Goal: Task Accomplishment & Management: Manage account settings

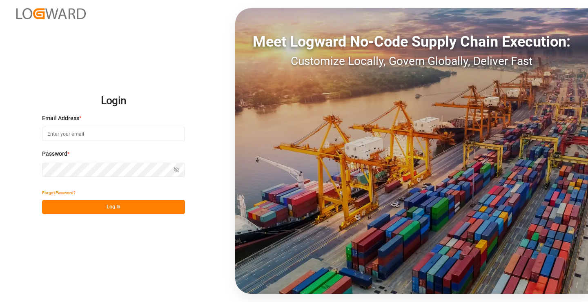
type input "mara-lynn.tan@leschaco.com"
click at [134, 209] on button "Log In" at bounding box center [113, 207] width 143 height 14
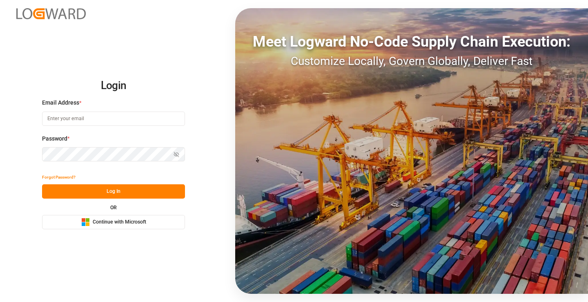
type input "[PERSON_NAME][EMAIL_ADDRESS][DOMAIN_NAME]"
click at [118, 193] on button "Log In" at bounding box center [113, 191] width 143 height 14
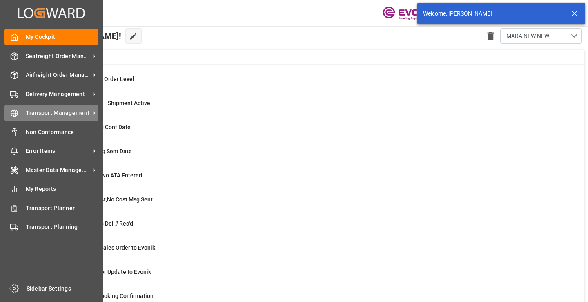
click at [17, 116] on icon at bounding box center [14, 113] width 8 height 8
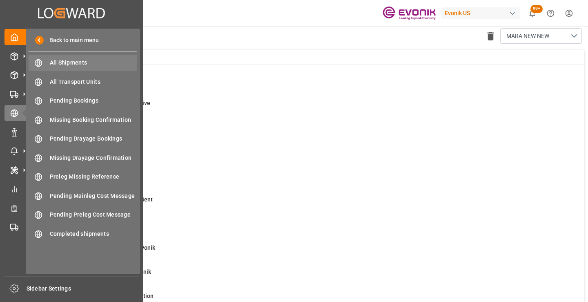
click at [76, 64] on span "All Shipments" at bounding box center [94, 62] width 88 height 9
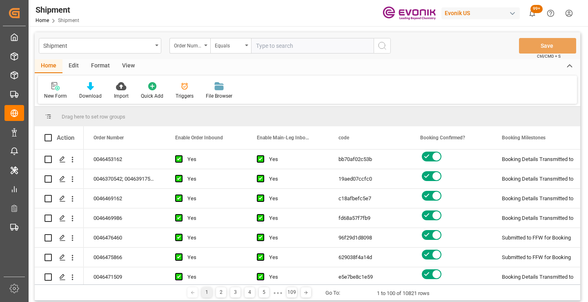
click at [468, 90] on div "New Form Download Import Quick Add Triggers File Browser" at bounding box center [307, 90] width 539 height 28
click at [200, 44] on div "Order Number" at bounding box center [188, 44] width 28 height 9
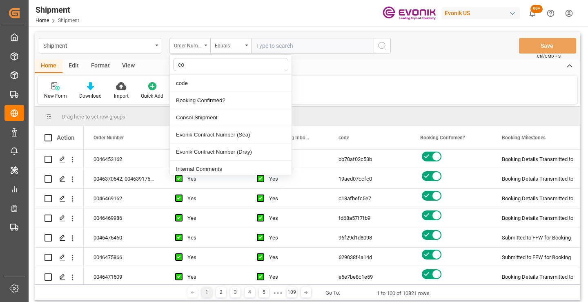
type input "cod"
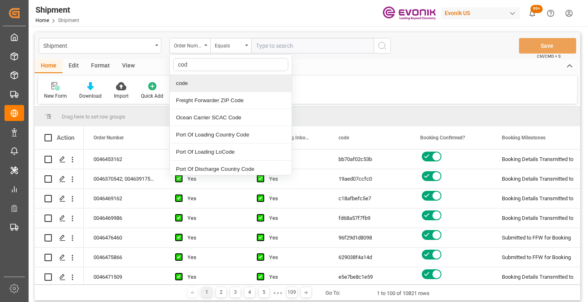
click at [195, 83] on div "code" at bounding box center [231, 83] width 122 height 17
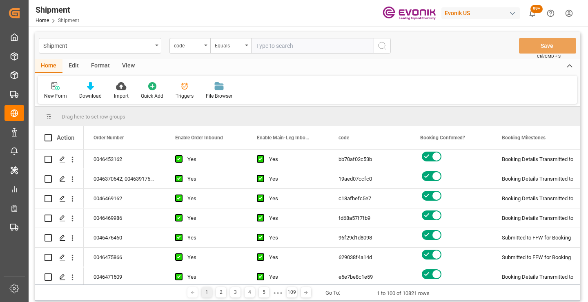
click at [291, 44] on input "text" at bounding box center [312, 46] width 122 height 16
paste input "81efdb6d2bd0"
type input "81efdb6d2bd0"
click at [379, 47] on circle "search button" at bounding box center [381, 45] width 7 height 7
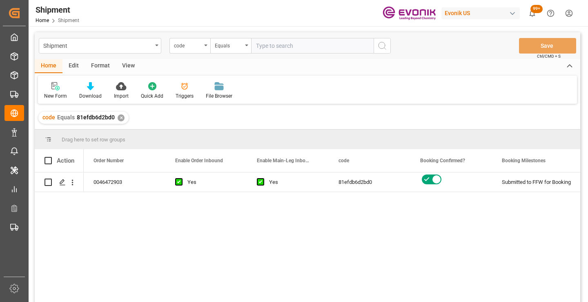
click at [371, 214] on div "0046472903 Yes Yes 81efdb6d2bd0 Submitted to FFW for Booking Active No" at bounding box center [332, 239] width 496 height 135
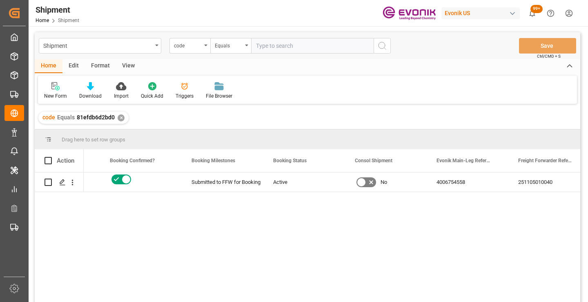
scroll to position [0, 326]
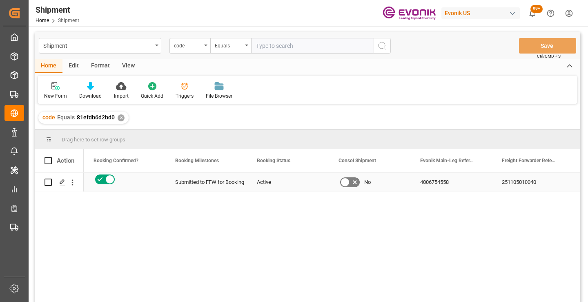
click at [512, 187] on div "251105010040" at bounding box center [533, 181] width 82 height 19
click at [120, 117] on div "✕" at bounding box center [121, 117] width 7 height 7
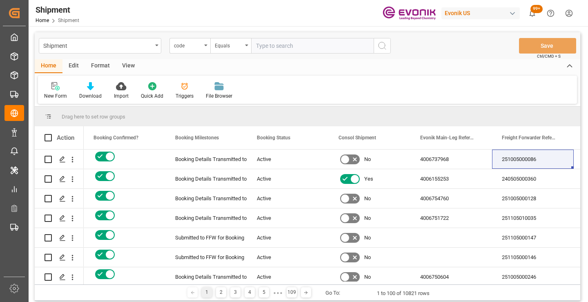
click at [290, 46] on input "text" at bounding box center [312, 46] width 122 height 16
paste input "d17840fe3f3b"
type input "d17840fe3f3b"
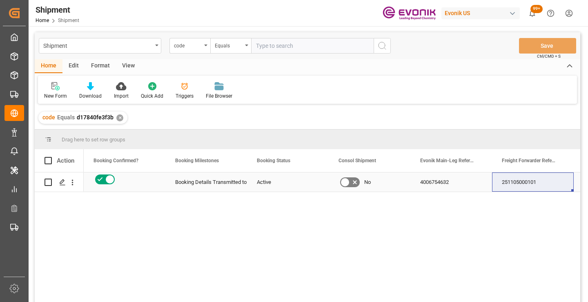
click at [527, 186] on div "251105000101" at bounding box center [533, 181] width 82 height 19
click at [120, 118] on div "✕" at bounding box center [119, 117] width 7 height 7
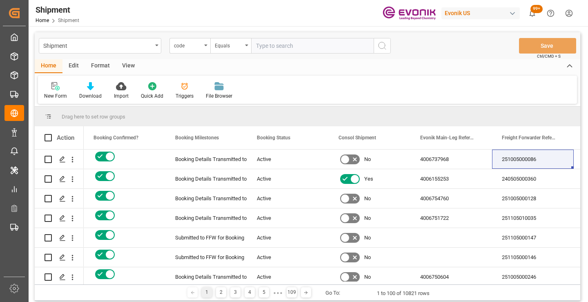
click at [283, 48] on input "text" at bounding box center [312, 46] width 122 height 16
paste input "c18afbefc5e7"
type input "c18afbefc5e7"
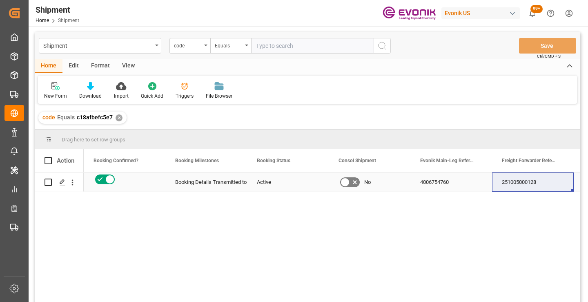
click at [514, 181] on div "251005000128" at bounding box center [533, 181] width 82 height 19
click at [120, 116] on div "✕" at bounding box center [118, 117] width 7 height 7
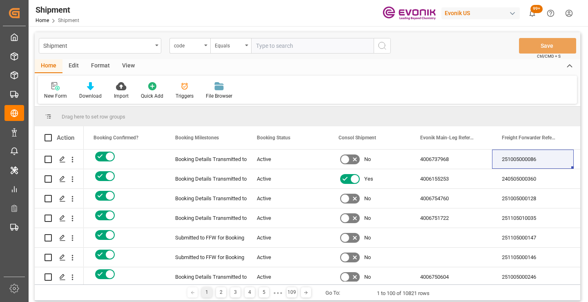
click at [313, 49] on input "text" at bounding box center [312, 46] width 122 height 16
paste input "9eec3b086904"
type input "9eec3b086904"
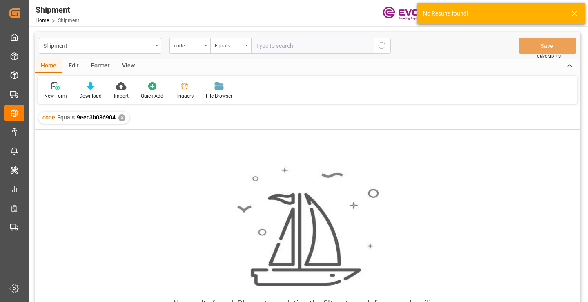
click at [122, 117] on div "✕" at bounding box center [121, 117] width 7 height 7
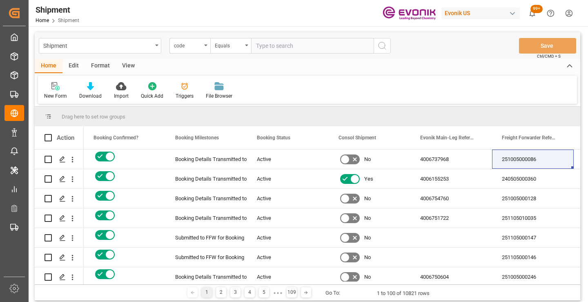
click at [362, 45] on input "text" at bounding box center [312, 46] width 122 height 16
paste input "9eec3b086904"
type input "9eec3b086904"
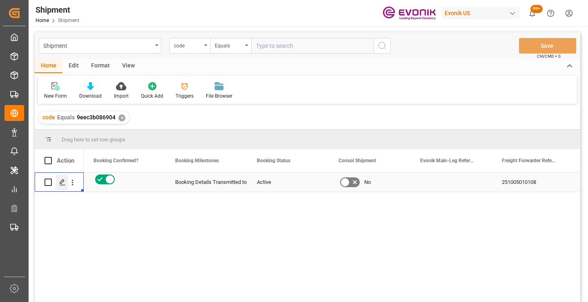
click at [62, 183] on polygon "Press SPACE to select this row." at bounding box center [62, 182] width 4 height 4
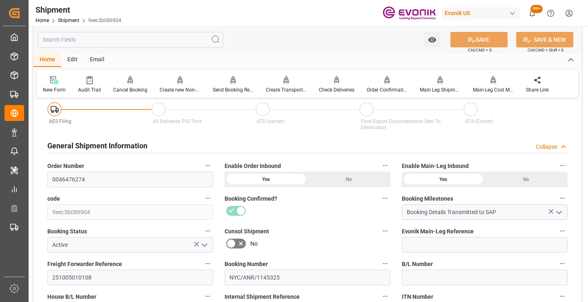
scroll to position [122, 0]
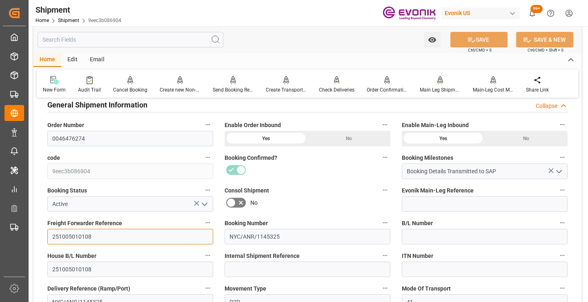
click at [78, 238] on input "251005010108" at bounding box center [130, 237] width 166 height 16
click at [148, 40] on input "text" at bounding box center [131, 40] width 186 height 16
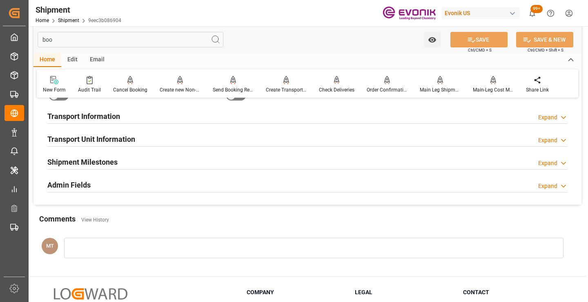
scroll to position [16, 0]
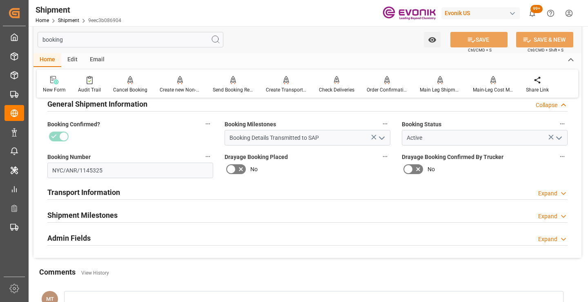
type input "booking"
click at [102, 212] on h2 "Shipment Milestones" at bounding box center [82, 214] width 70 height 11
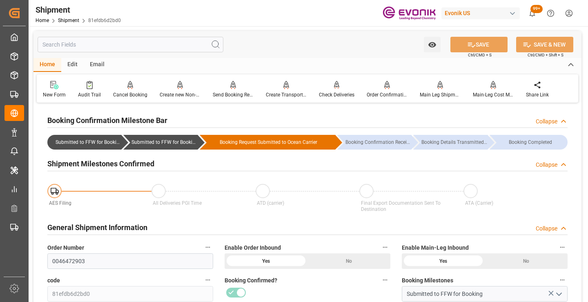
scroll to position [82, 0]
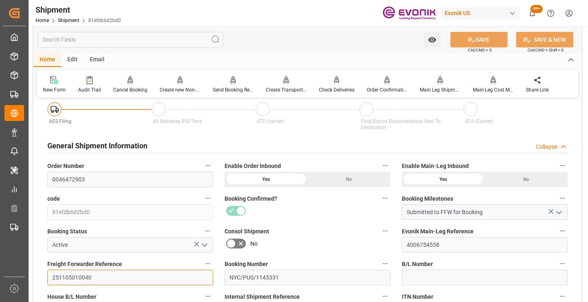
click at [74, 277] on input "251105010040" at bounding box center [130, 277] width 166 height 16
click at [153, 36] on input "text" at bounding box center [131, 40] width 186 height 16
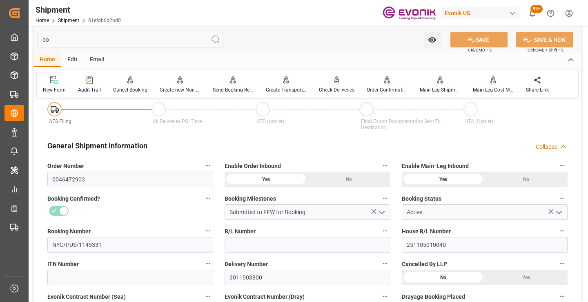
scroll to position [0, 0]
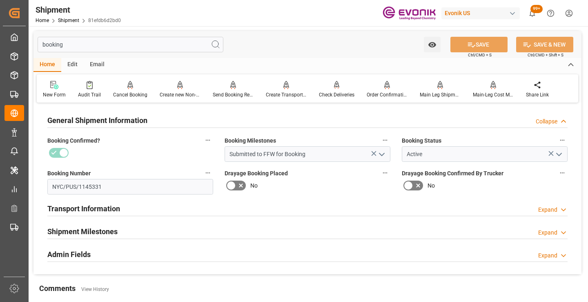
type input "booking"
click at [105, 233] on h2 "Shipment Milestones" at bounding box center [82, 231] width 70 height 11
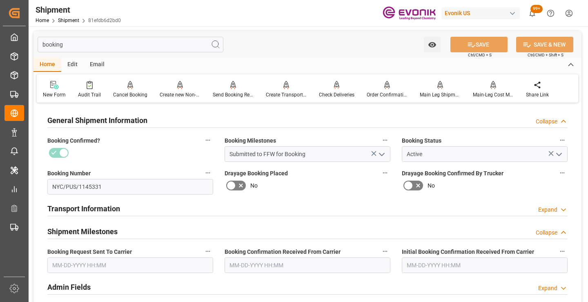
click at [159, 262] on input "text" at bounding box center [130, 265] width 166 height 16
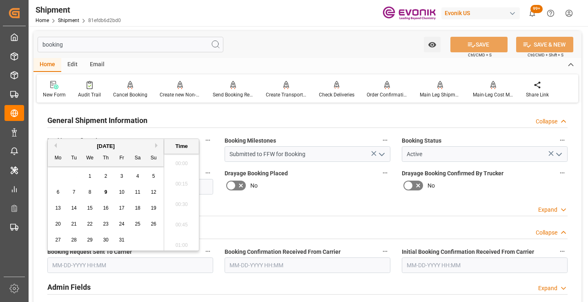
scroll to position [1288, 0]
click at [59, 191] on span "6" at bounding box center [58, 192] width 3 height 6
type input "10-06-2025 00:00"
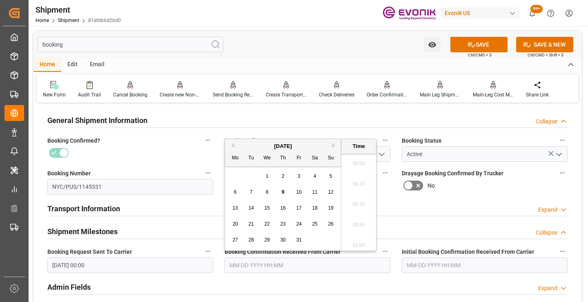
click at [244, 269] on input "text" at bounding box center [307, 265] width 166 height 16
click at [267, 193] on span "8" at bounding box center [267, 192] width 3 height 6
type input "[DATE] 00:00"
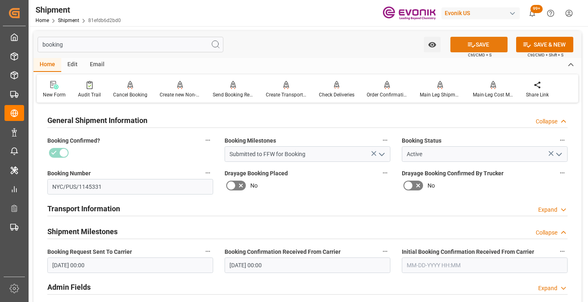
click at [483, 42] on button "SAVE" at bounding box center [478, 45] width 57 height 16
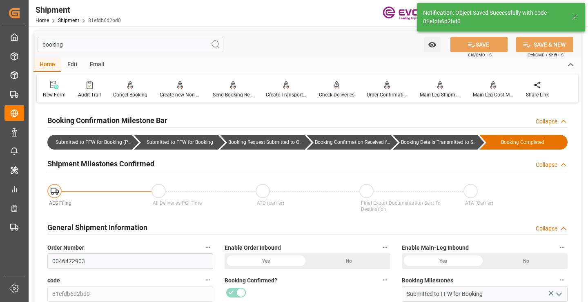
type input "Booking Details Transmitted to SAP"
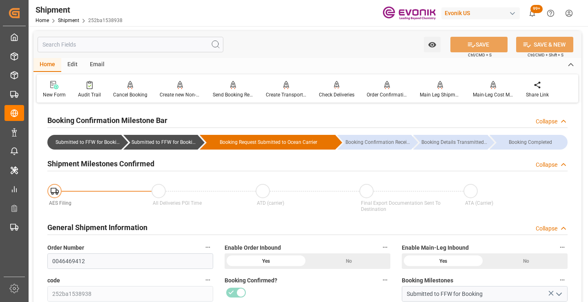
scroll to position [163, 0]
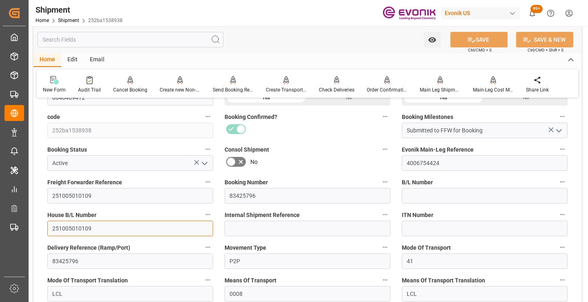
click at [82, 227] on input "251005010109" at bounding box center [130, 228] width 166 height 16
click at [152, 40] on input "text" at bounding box center [131, 40] width 186 height 16
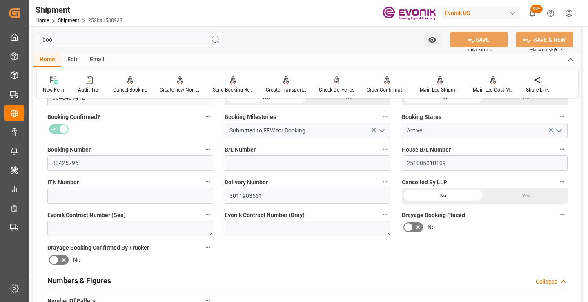
scroll to position [57, 0]
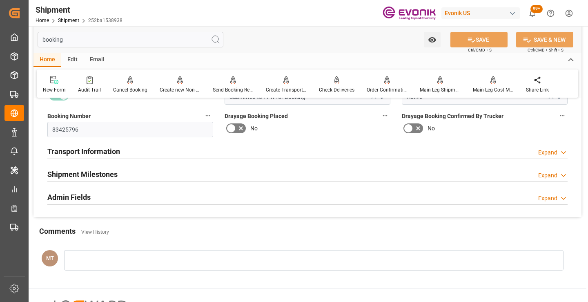
type input "booking"
click at [133, 170] on div "Shipment Milestones Expand" at bounding box center [307, 174] width 520 height 16
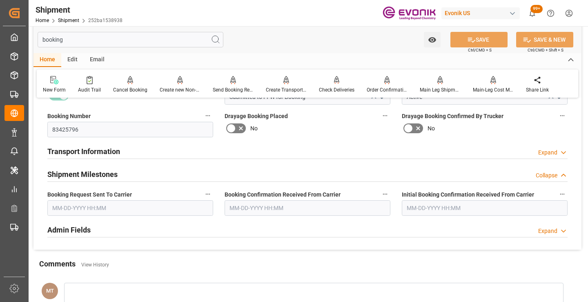
click at [122, 209] on input "text" at bounding box center [130, 208] width 166 height 16
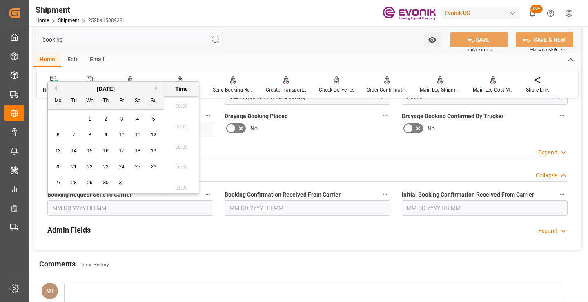
scroll to position [1288, 0]
click at [73, 133] on span "7" at bounding box center [74, 135] width 3 height 6
type input "[DATE] 00:00"
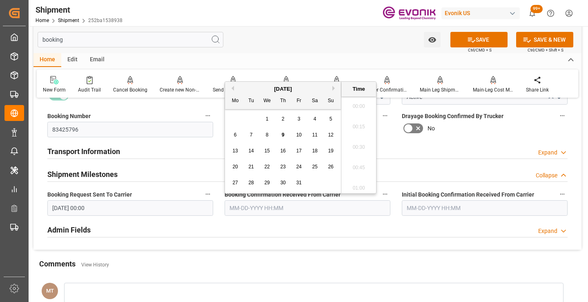
click at [238, 208] on input "text" at bounding box center [307, 208] width 166 height 16
click at [269, 133] on div "8" at bounding box center [267, 135] width 10 height 10
type input "[DATE] 00:00"
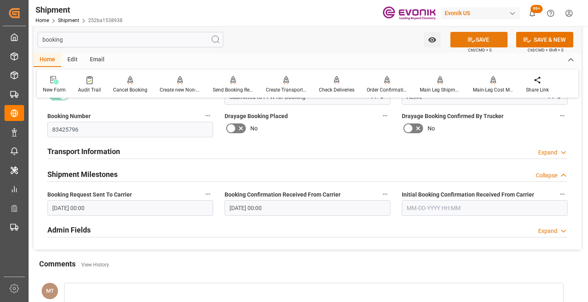
click at [482, 35] on button "SAVE" at bounding box center [478, 40] width 57 height 16
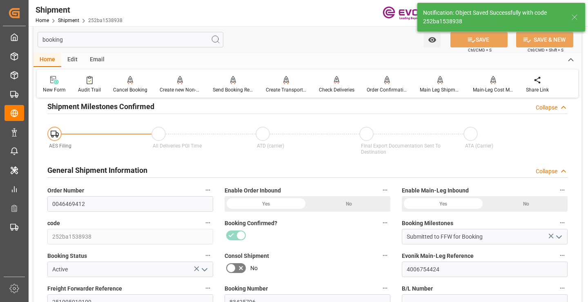
type input "Booking Details Transmitted to SAP"
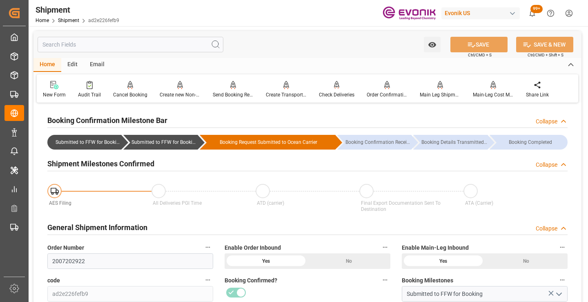
scroll to position [163, 0]
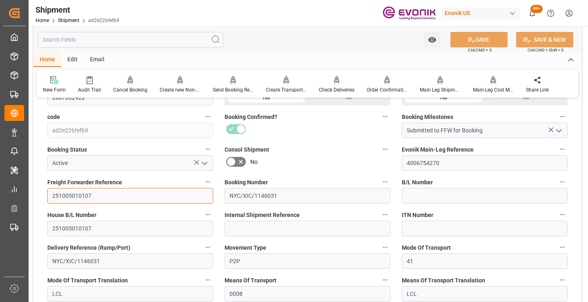
click at [73, 198] on input "251005010107" at bounding box center [130, 196] width 166 height 16
click at [137, 40] on input "text" at bounding box center [131, 40] width 186 height 16
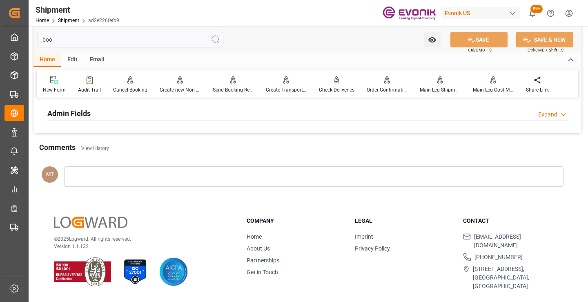
scroll to position [57, 0]
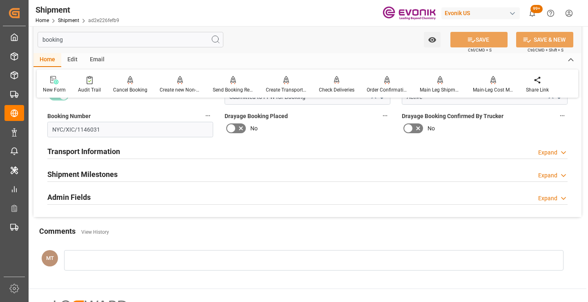
type input "booking"
click at [120, 170] on div "Shipment Milestones Expand" at bounding box center [307, 174] width 520 height 16
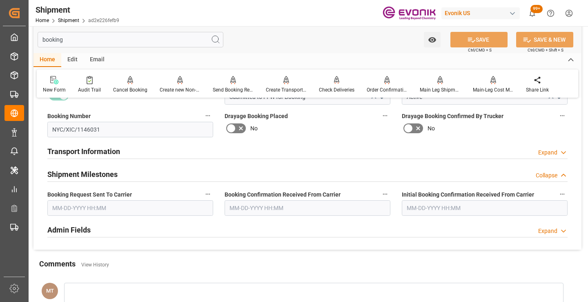
click at [98, 207] on input "text" at bounding box center [130, 208] width 166 height 16
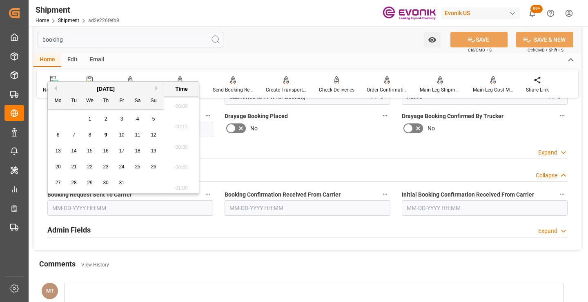
scroll to position [1288, 0]
click at [73, 134] on span "7" at bounding box center [74, 135] width 3 height 6
type input "[DATE] 00:00"
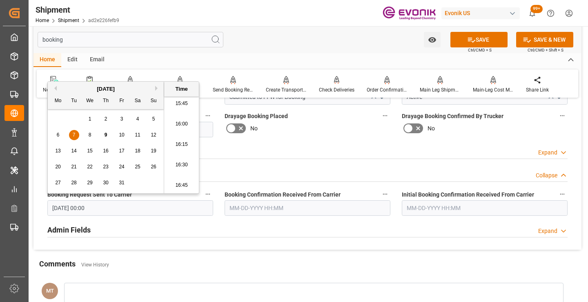
click at [246, 211] on input "text" at bounding box center [307, 208] width 166 height 16
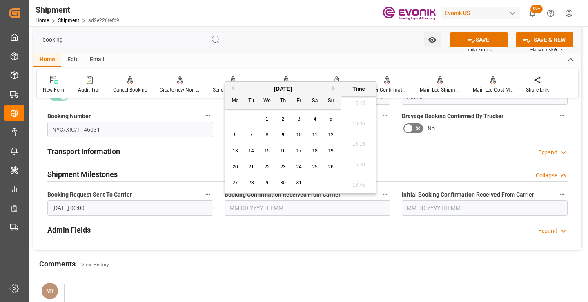
click at [266, 134] on span "8" at bounding box center [267, 135] width 3 height 6
type input "[DATE] 00:00"
click at [462, 40] on button "SAVE" at bounding box center [478, 40] width 57 height 16
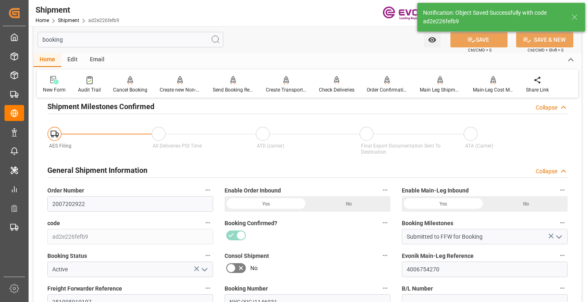
type input "Booking Details Transmitted to SAP"
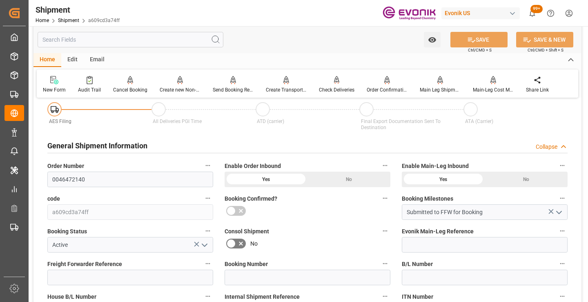
scroll to position [163, 0]
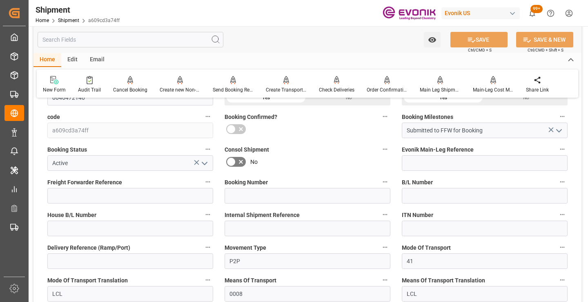
click at [156, 41] on input "text" at bounding box center [131, 40] width 186 height 16
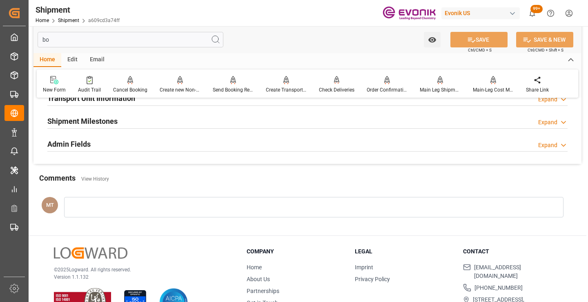
scroll to position [57, 0]
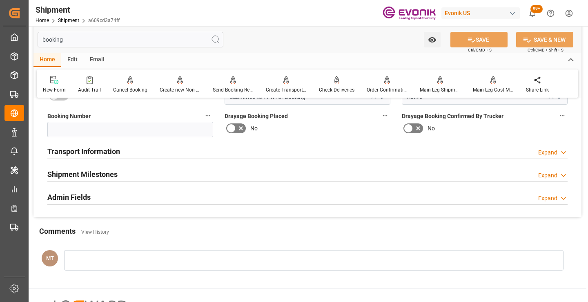
type input "booking"
click at [110, 172] on h2 "Shipment Milestones" at bounding box center [82, 174] width 70 height 11
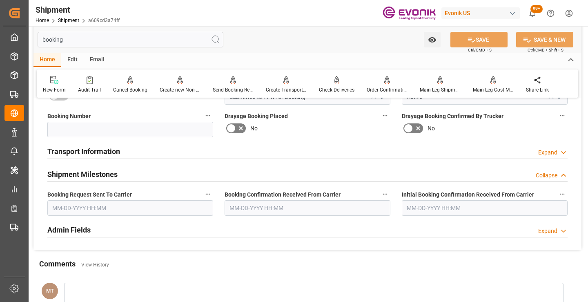
click at [135, 206] on input "text" at bounding box center [130, 208] width 166 height 16
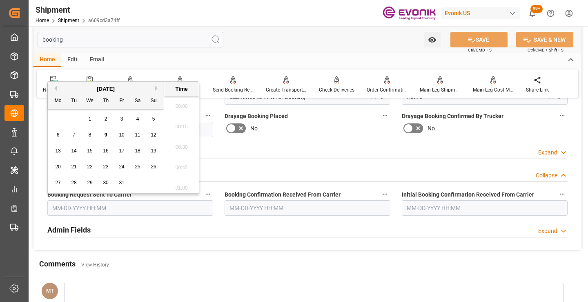
scroll to position [1288, 0]
click at [73, 136] on span "7" at bounding box center [74, 135] width 3 height 6
type input "10-07-2025 00:00"
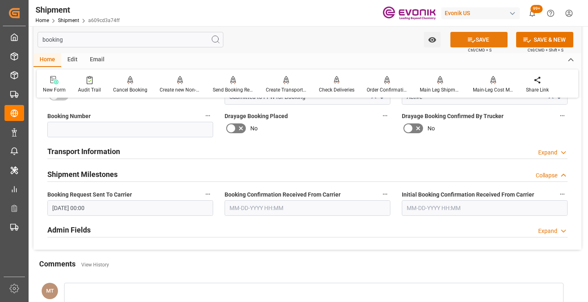
click at [465, 42] on button "SAVE" at bounding box center [478, 40] width 57 height 16
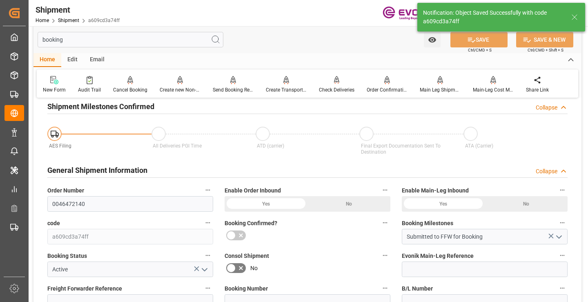
type input "Booking Request Submitted to Ocean Carrier"
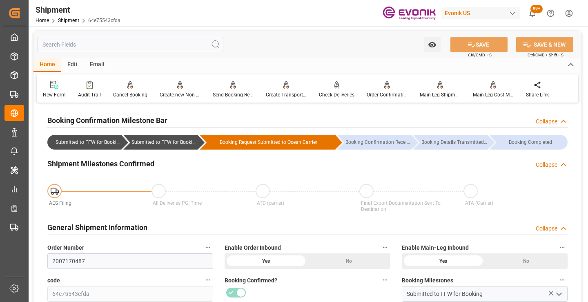
scroll to position [163, 0]
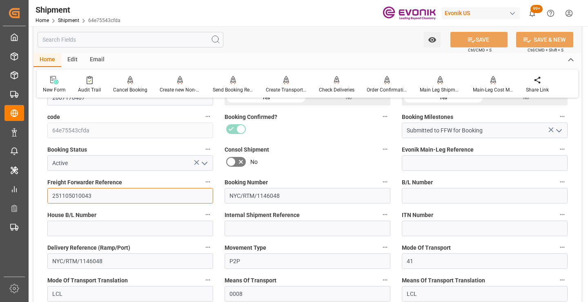
click at [80, 194] on input "251105010043" at bounding box center [130, 196] width 166 height 16
click at [165, 40] on input "text" at bounding box center [131, 40] width 186 height 16
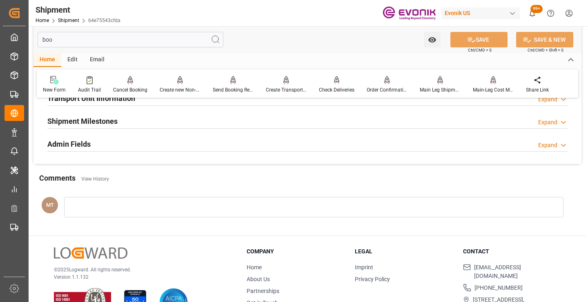
scroll to position [57, 0]
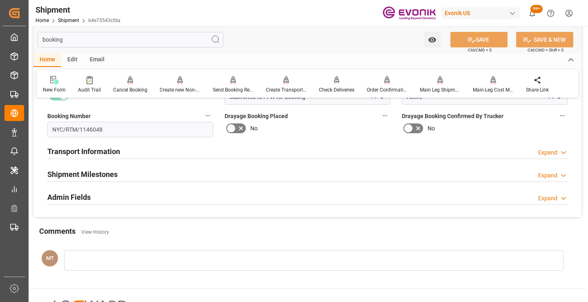
type input "booking"
click at [115, 174] on h2 "Shipment Milestones" at bounding box center [82, 174] width 70 height 11
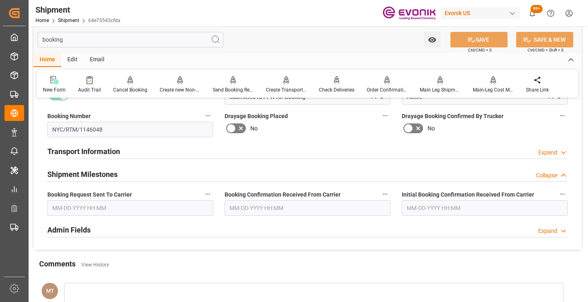
click at [134, 211] on input "text" at bounding box center [130, 208] width 166 height 16
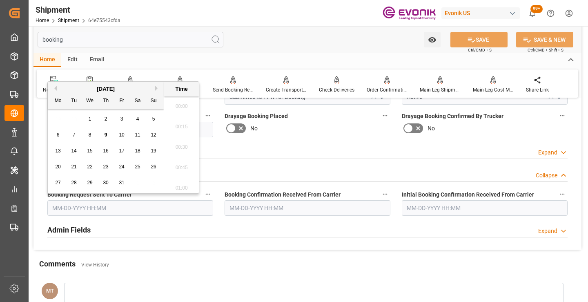
scroll to position [1288, 0]
click at [89, 133] on span "8" at bounding box center [90, 135] width 3 height 6
type input "[DATE] 00:00"
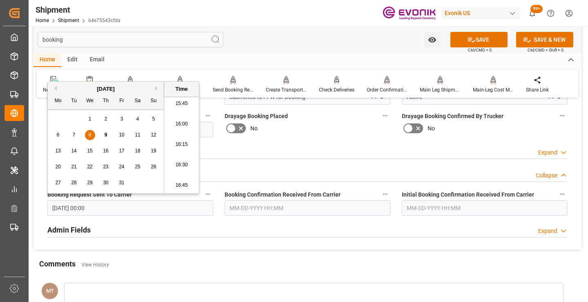
click at [245, 211] on input "text" at bounding box center [307, 208] width 166 height 16
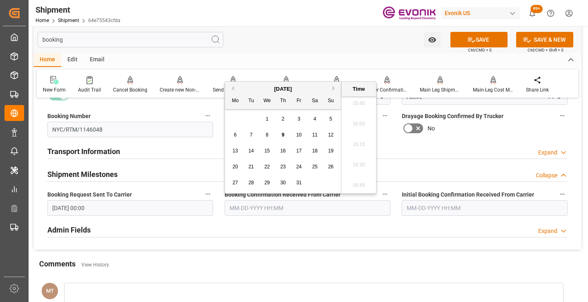
click at [268, 134] on span "8" at bounding box center [267, 135] width 3 height 6
type input "10-08-2025 00:00"
click at [481, 43] on button "SAVE" at bounding box center [478, 40] width 57 height 16
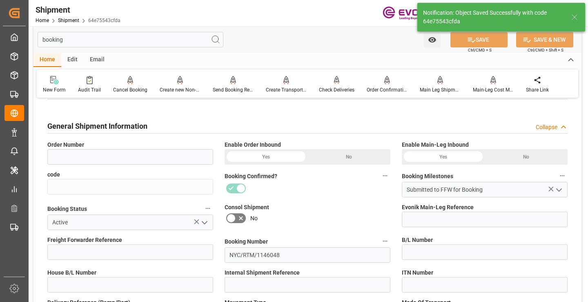
type input "2007170487"
type input "64e75543cfda"
type input "251105010043"
type input "NYC/RTM/1146048"
type input "P2P"
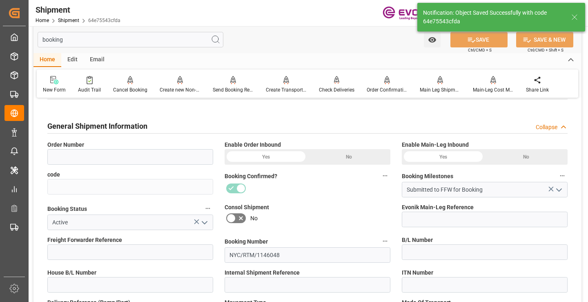
type input "41"
type input "LCL"
type input "0008"
type input "LCL"
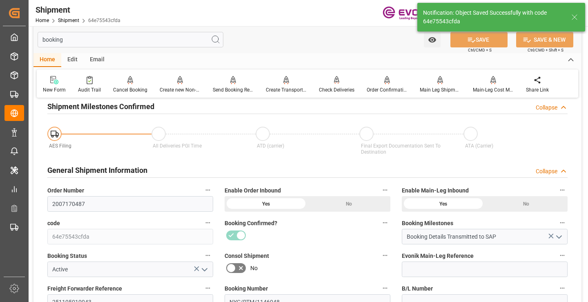
type input "Booking Details Transmitted to SAP"
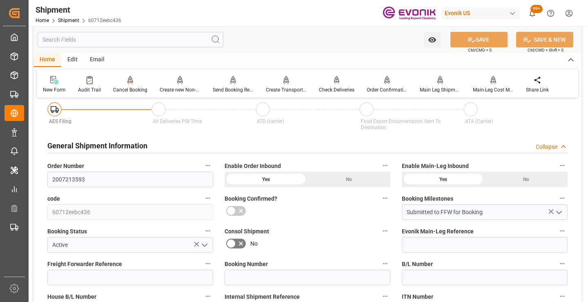
scroll to position [122, 0]
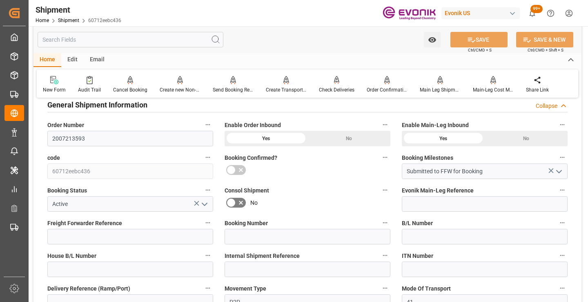
click at [187, 39] on input "text" at bounding box center [131, 40] width 186 height 16
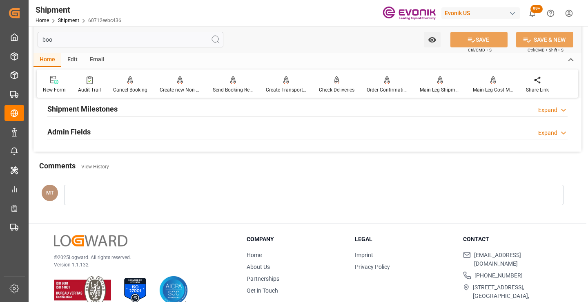
scroll to position [16, 0]
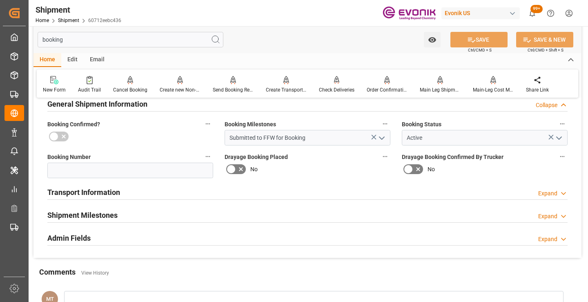
type input "booking"
click at [135, 213] on div "Shipment Milestones Expand" at bounding box center [307, 215] width 520 height 16
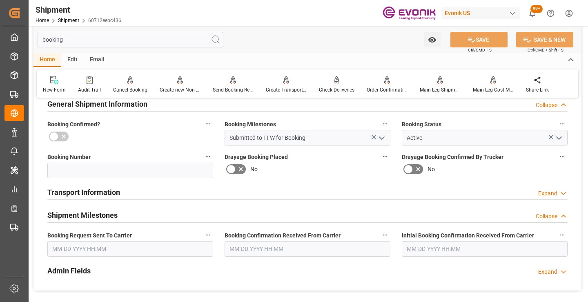
click at [91, 248] on input "text" at bounding box center [130, 249] width 166 height 16
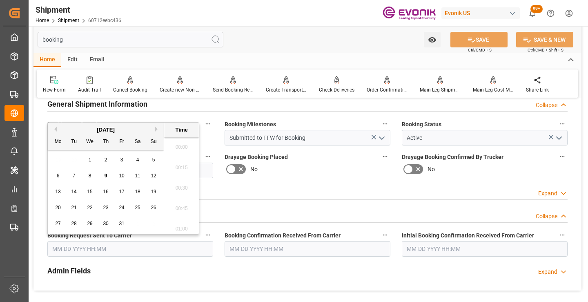
scroll to position [1288, 0]
click at [92, 172] on div "8" at bounding box center [90, 176] width 10 height 10
type input "[DATE] 00:00"
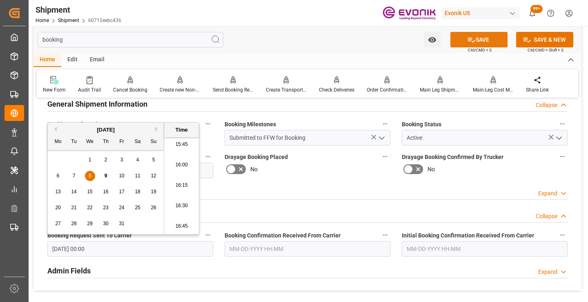
click at [469, 43] on icon at bounding box center [471, 40] width 9 height 9
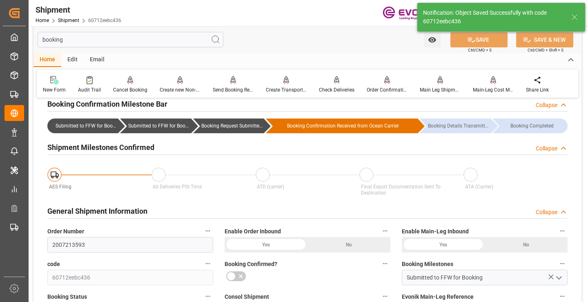
type input "Booking Request Submitted to Ocean Carrier"
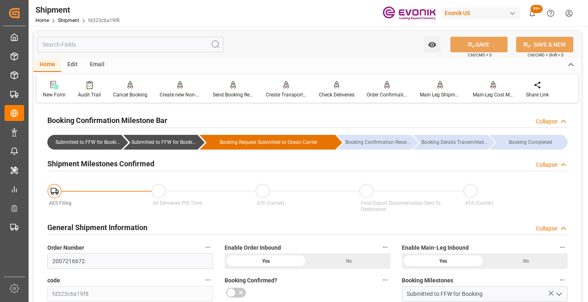
scroll to position [82, 0]
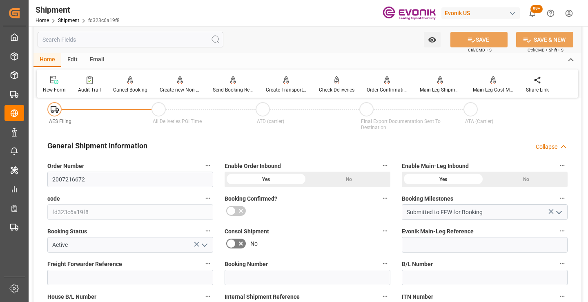
click at [178, 38] on input "text" at bounding box center [131, 40] width 186 height 16
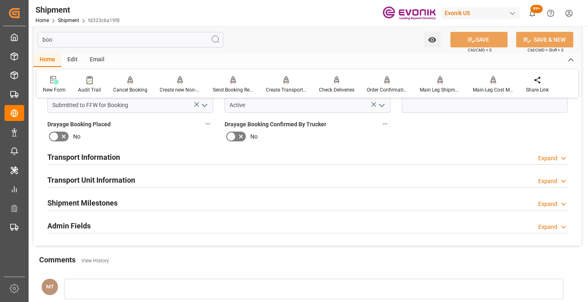
scroll to position [0, 0]
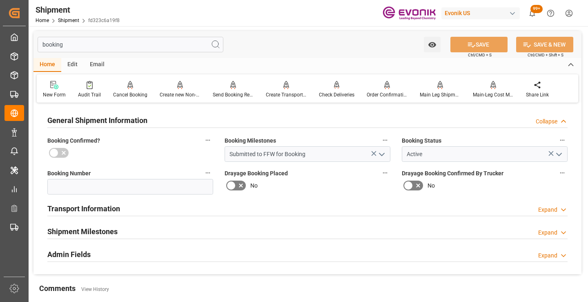
type input "booking"
click at [107, 229] on h2 "Shipment Milestones" at bounding box center [82, 231] width 70 height 11
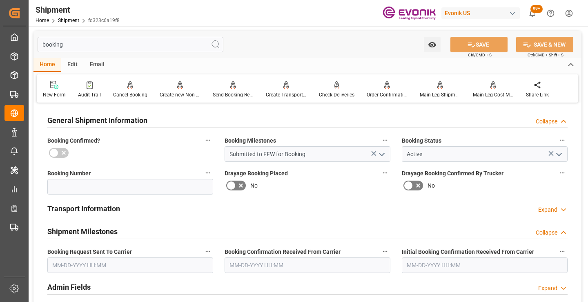
click at [111, 263] on input "text" at bounding box center [130, 265] width 166 height 16
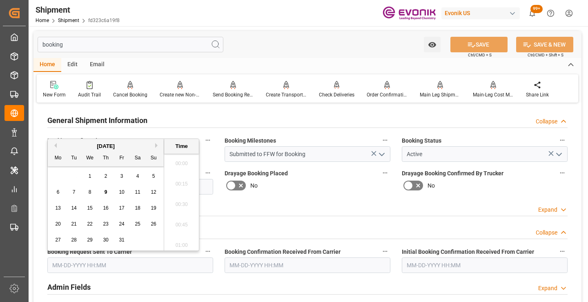
scroll to position [1288, 0]
click at [105, 190] on span "9" at bounding box center [105, 192] width 3 height 6
type input "[DATE] 00:00"
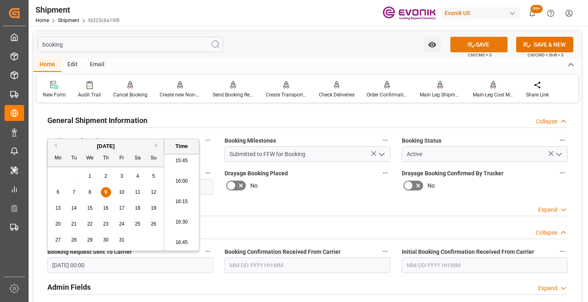
click at [475, 46] on button "SAVE" at bounding box center [478, 45] width 57 height 16
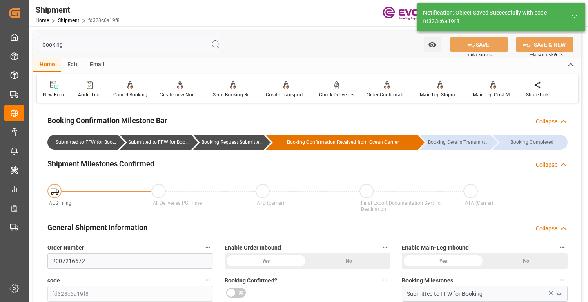
type input "Booking Request Submitted to Ocean Carrier"
